Goal: Information Seeking & Learning: Learn about a topic

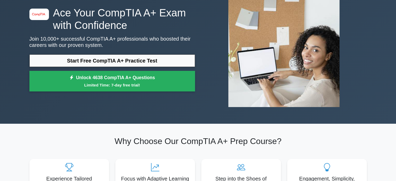
scroll to position [38, 0]
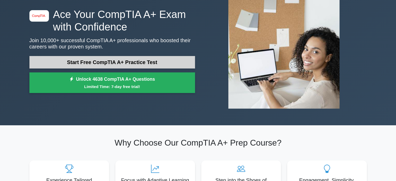
click at [117, 62] on link "Start Free CompTIA A+ Practice Test" at bounding box center [111, 62] width 165 height 12
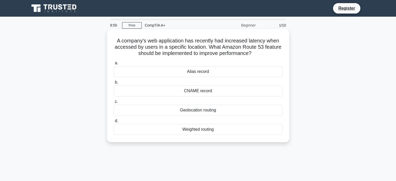
click at [211, 73] on div "Alias record" at bounding box center [198, 71] width 169 height 11
click at [114, 65] on input "a. Alias record" at bounding box center [114, 62] width 0 height 3
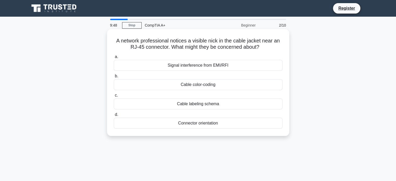
click at [193, 66] on div "Signal interference from EMI/RFI" at bounding box center [198, 65] width 169 height 11
click at [114, 59] on input "a. Signal interference from EMI/RFI" at bounding box center [114, 56] width 0 height 3
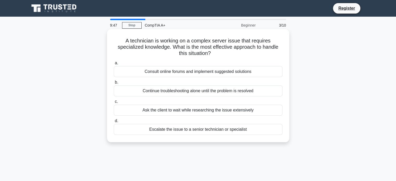
click at [192, 72] on div "Consult online forums and implement suggested solutions" at bounding box center [198, 71] width 169 height 11
click at [114, 65] on input "a. Consult online forums and implement suggested solutions" at bounding box center [114, 62] width 0 height 3
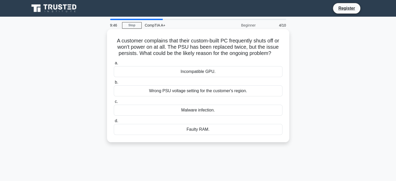
click at [184, 89] on div "Wrong PSU voltage setting for the customer's region." at bounding box center [198, 90] width 169 height 11
click at [114, 84] on input "b. Wrong PSU voltage setting for the customer's region." at bounding box center [114, 82] width 0 height 3
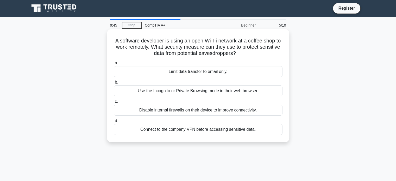
click at [189, 72] on div "Limit data transfer to email only." at bounding box center [198, 71] width 169 height 11
click at [114, 65] on input "a. Limit data transfer to email only." at bounding box center [114, 62] width 0 height 3
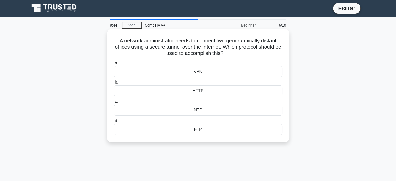
click at [184, 82] on label "b. HTTP" at bounding box center [198, 87] width 169 height 17
click at [114, 82] on input "b. HTTP" at bounding box center [114, 82] width 0 height 3
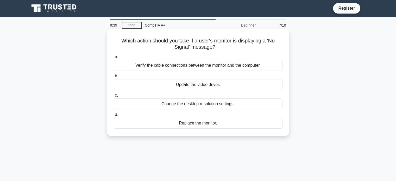
click at [172, 84] on div "Update the video driver." at bounding box center [198, 84] width 169 height 11
click at [114, 78] on input "b. Update the video driver." at bounding box center [114, 75] width 0 height 3
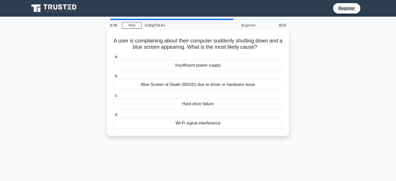
click at [174, 70] on div "Insufficient power supply" at bounding box center [198, 65] width 169 height 11
click at [114, 59] on input "a. Insufficient power supply" at bounding box center [114, 56] width 0 height 3
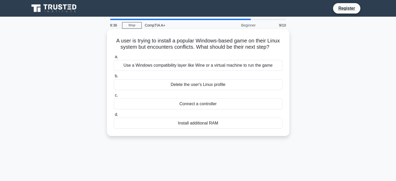
click at [171, 65] on div "Use a Windows compatibility layer like Wine or a virtual machine to run the game" at bounding box center [198, 65] width 169 height 11
click at [114, 59] on input "a. Use a Windows compatibility layer like Wine or a virtual machine to run the …" at bounding box center [114, 56] width 0 height 3
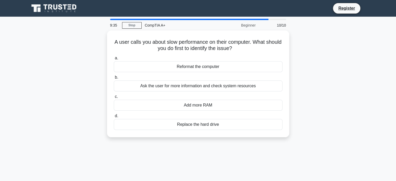
click at [171, 65] on div "Reformat the computer" at bounding box center [198, 66] width 169 height 11
click at [114, 60] on input "a. Reformat the computer" at bounding box center [114, 57] width 0 height 3
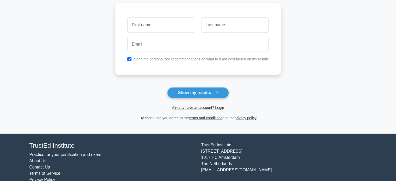
scroll to position [71, 0]
